Goal: Task Accomplishment & Management: Manage account settings

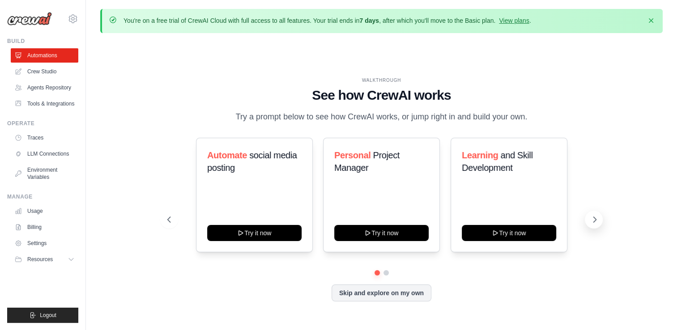
click at [596, 219] on icon at bounding box center [595, 219] width 3 height 5
click at [166, 223] on icon at bounding box center [168, 219] width 9 height 9
click at [57, 70] on link "Crew Studio" at bounding box center [46, 71] width 68 height 14
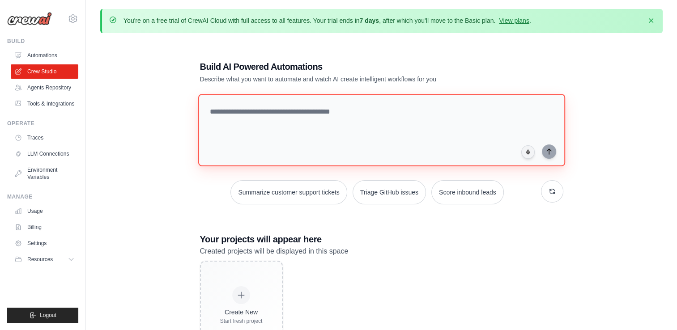
click at [242, 116] on textarea at bounding box center [381, 130] width 367 height 72
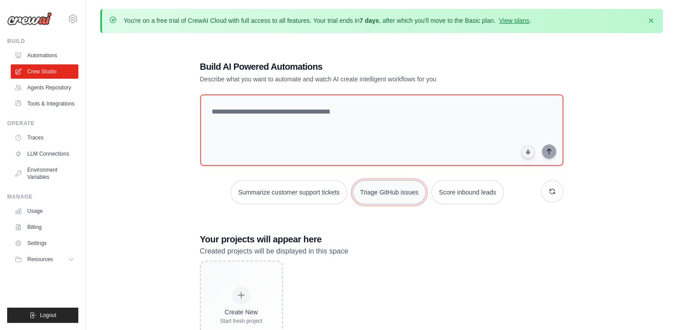
click at [372, 190] on button "Triage GitHub issues" at bounding box center [389, 192] width 73 height 24
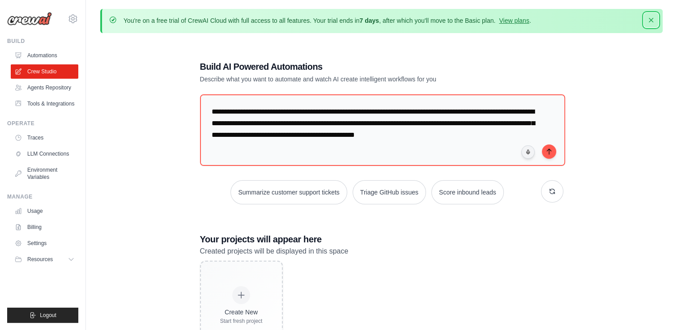
click at [654, 21] on icon "button" at bounding box center [651, 20] width 9 height 9
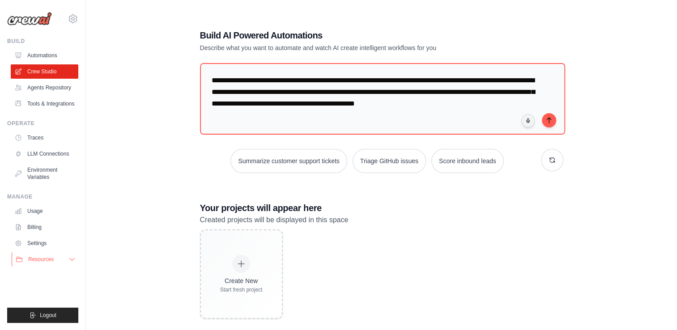
click at [49, 257] on span "Resources" at bounding box center [41, 259] width 26 height 7
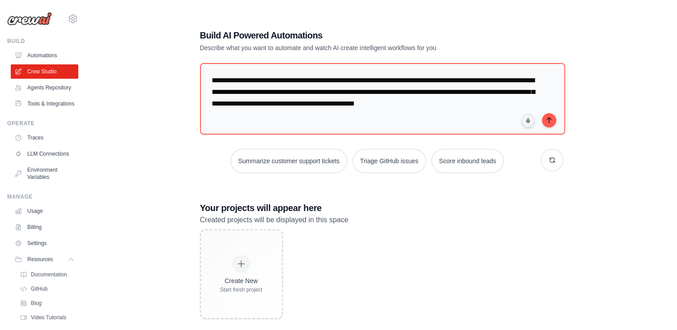
scroll to position [46, 0]
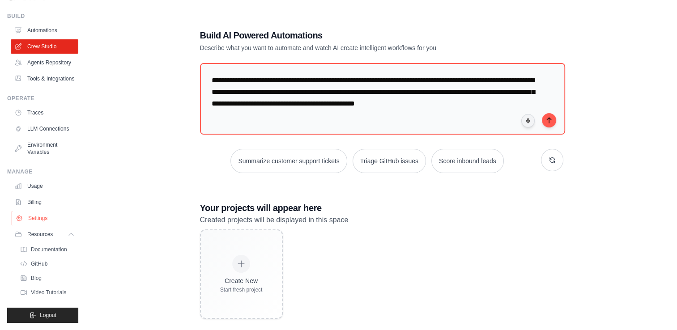
click at [46, 219] on link "Settings" at bounding box center [46, 218] width 68 height 14
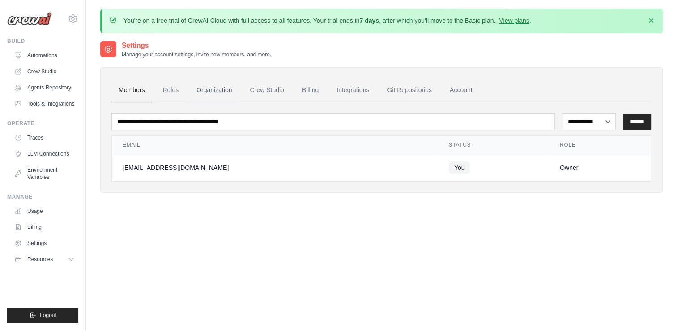
click at [217, 88] on link "Organization" at bounding box center [214, 90] width 50 height 24
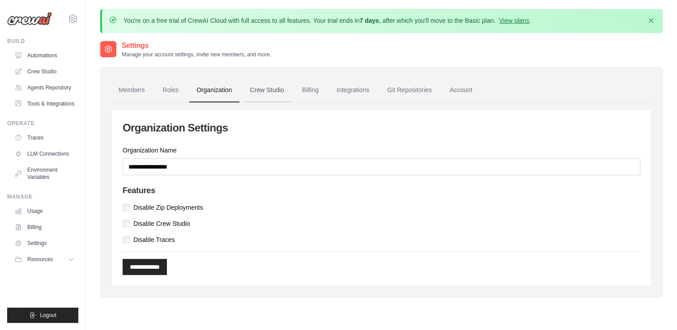
click at [254, 87] on link "Crew Studio" at bounding box center [267, 90] width 48 height 24
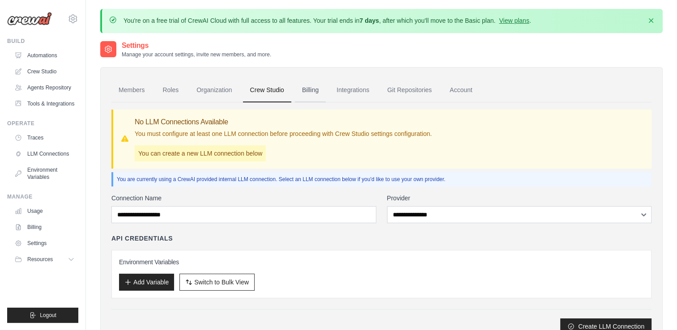
click at [305, 91] on link "Billing" at bounding box center [310, 90] width 31 height 24
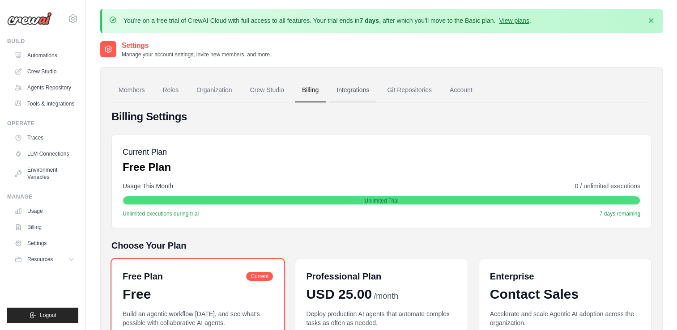
click at [358, 88] on link "Integrations" at bounding box center [352, 90] width 47 height 24
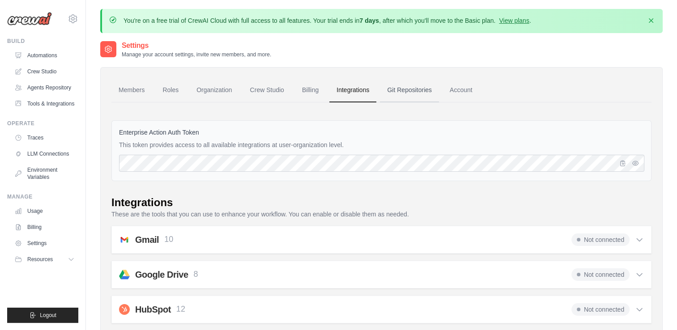
click at [399, 90] on link "Git Repositories" at bounding box center [409, 90] width 59 height 24
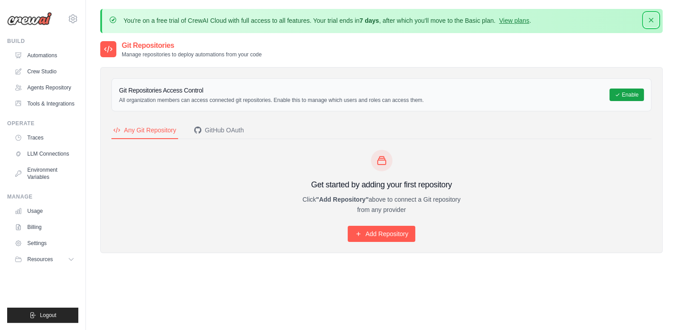
click at [652, 23] on icon "button" at bounding box center [651, 20] width 9 height 9
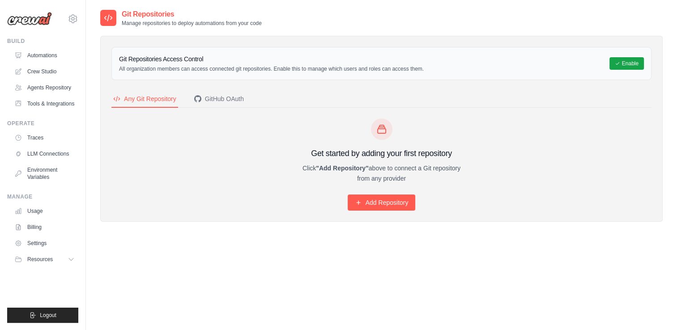
click at [105, 18] on icon at bounding box center [109, 18] width 8 height 6
drag, startPoint x: 105, startPoint y: 18, endPoint x: 230, endPoint y: 34, distance: 126.3
click at [230, 34] on div "Git Repositories Access Control All organization members can access connected g…" at bounding box center [381, 124] width 562 height 195
click at [47, 56] on link "Automations" at bounding box center [46, 55] width 68 height 14
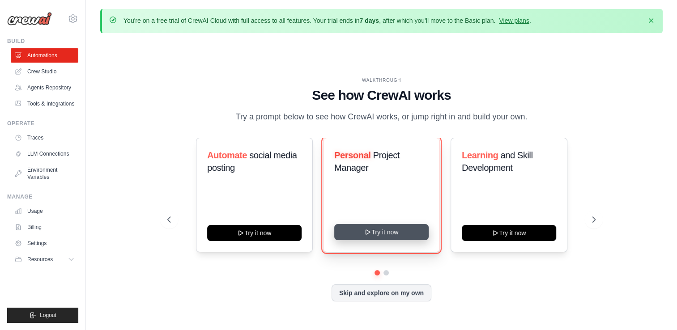
click at [391, 232] on button "Try it now" at bounding box center [381, 232] width 94 height 16
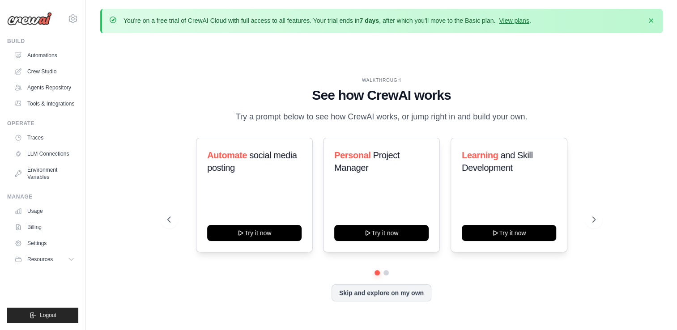
click at [155, 92] on div "WALKTHROUGH See how [PERSON_NAME] works Try a prompt below to see how [PERSON_N…" at bounding box center [381, 196] width 562 height 312
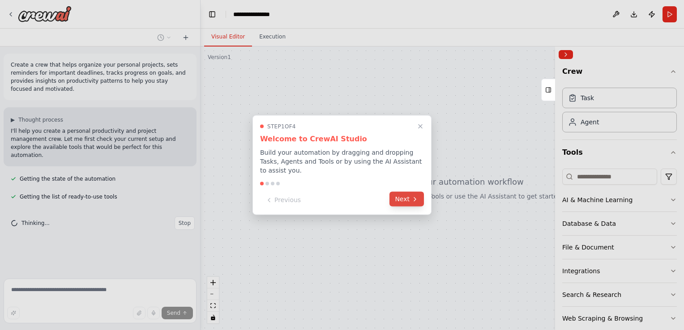
click at [406, 199] on button "Next" at bounding box center [406, 199] width 34 height 15
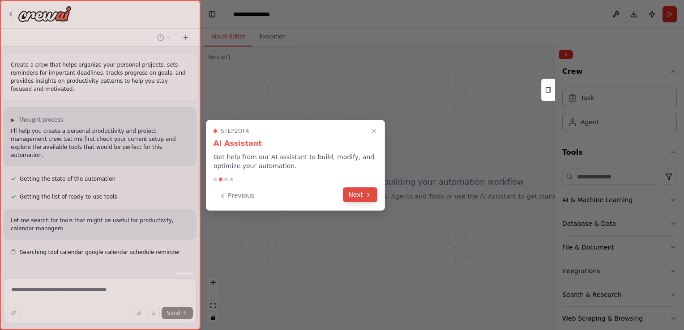
scroll to position [7, 0]
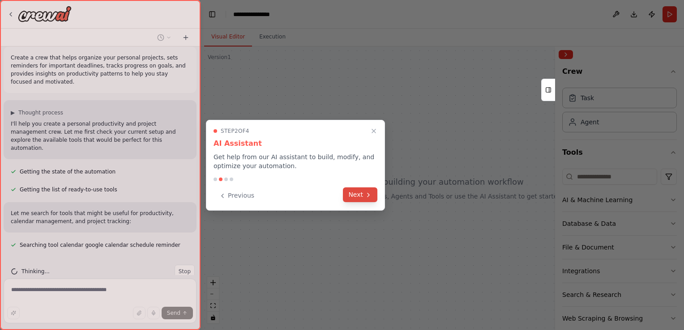
click at [365, 198] on button "Next" at bounding box center [360, 194] width 34 height 15
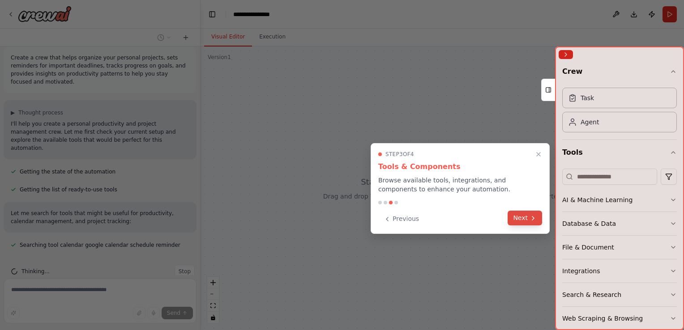
scroll to position [25, 0]
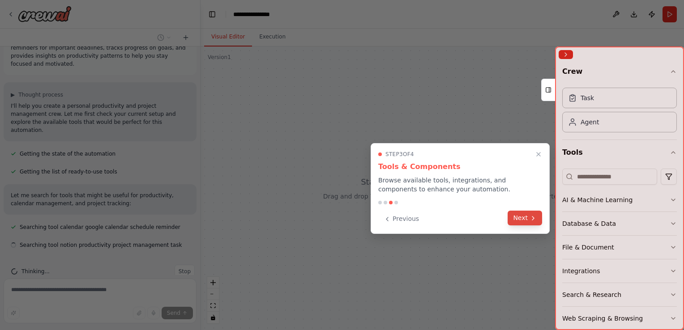
click at [521, 218] on button "Next" at bounding box center [524, 218] width 34 height 15
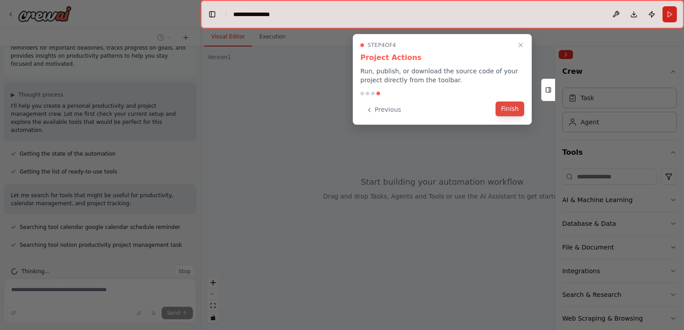
click at [510, 112] on button "Finish" at bounding box center [509, 109] width 29 height 15
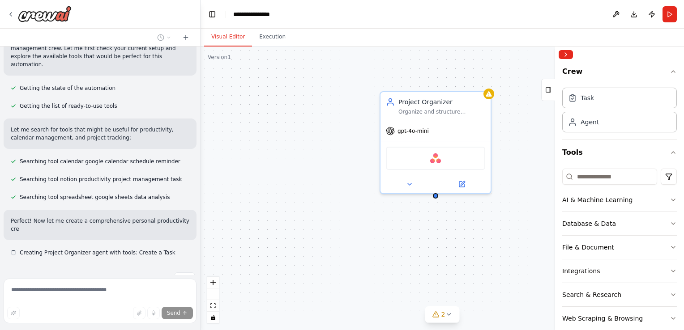
scroll to position [98, 0]
